Goal: Information Seeking & Learning: Learn about a topic

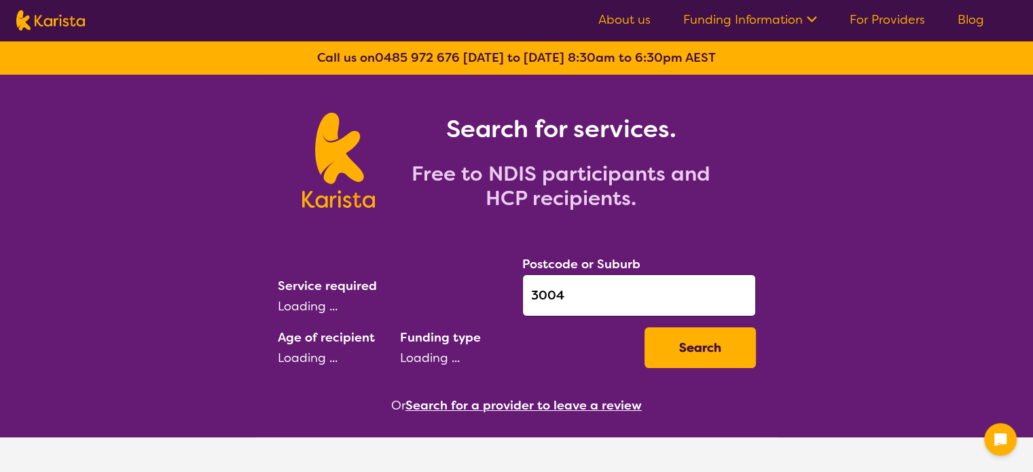
select select "[MEDICAL_DATA]"
select select "AD"
select select "NDIS"
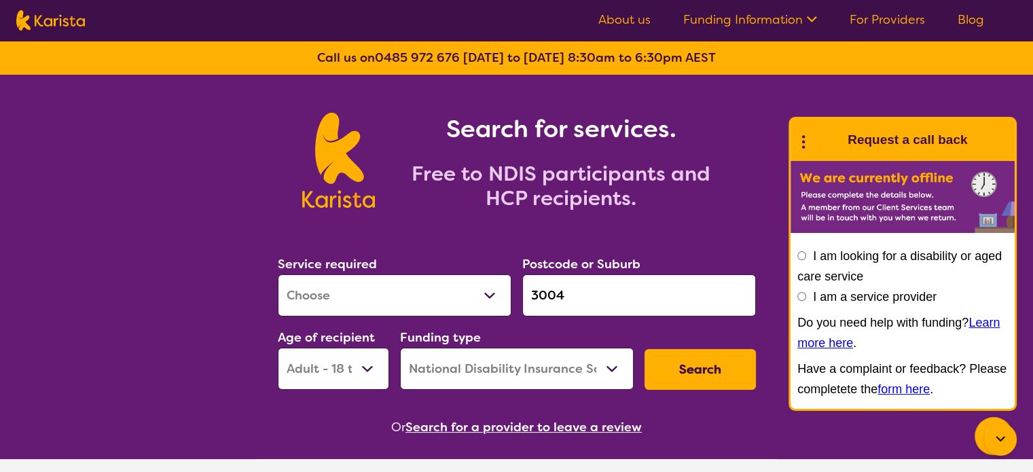
click at [681, 371] on button "Search" at bounding box center [699, 369] width 111 height 41
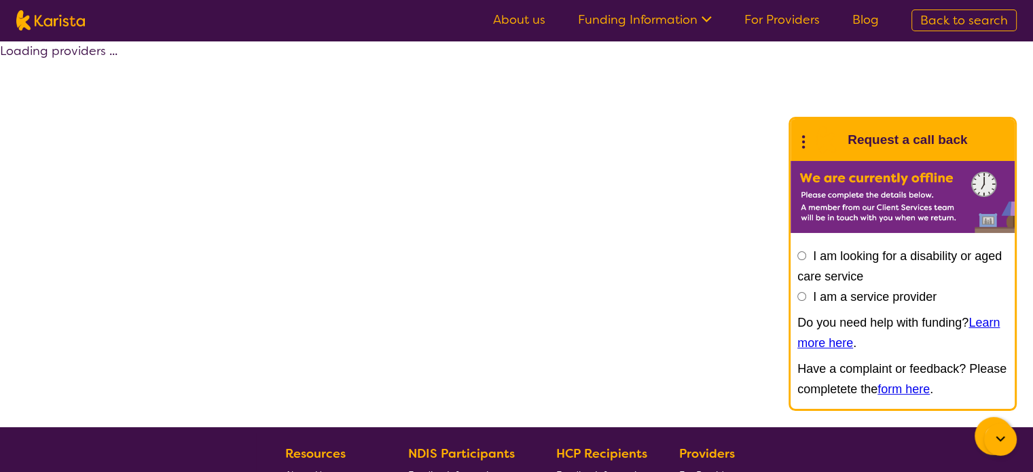
click at [811, 143] on icon at bounding box center [804, 140] width 18 height 21
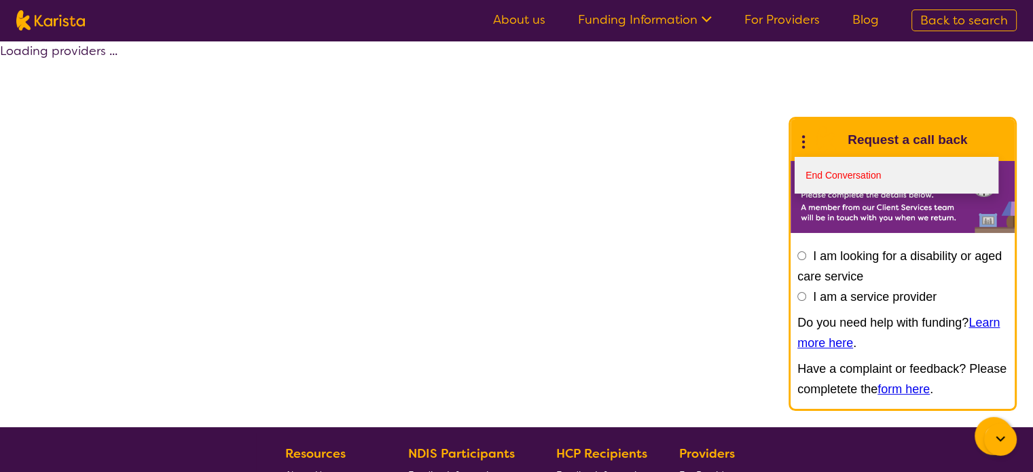
click at [815, 167] on link "End Conversation" at bounding box center [897, 175] width 204 height 37
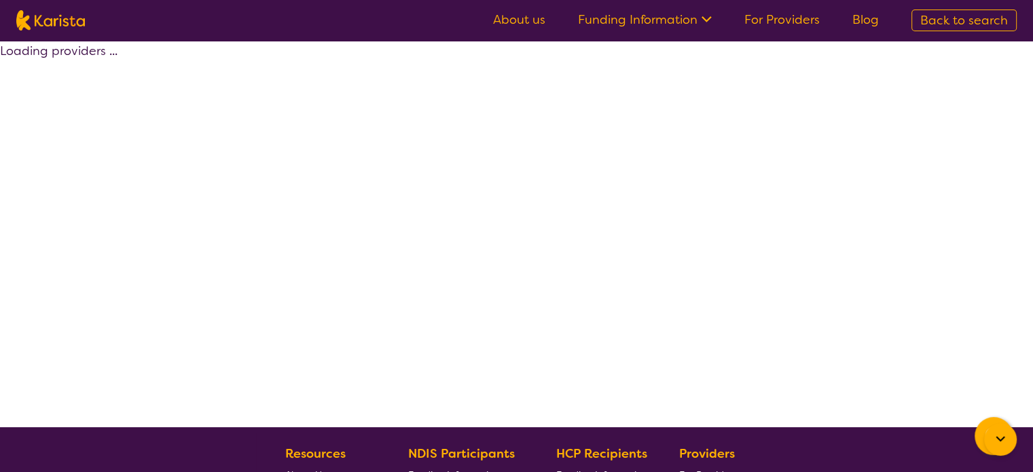
select select "by_score"
